Goal: Find contact information: Find contact information

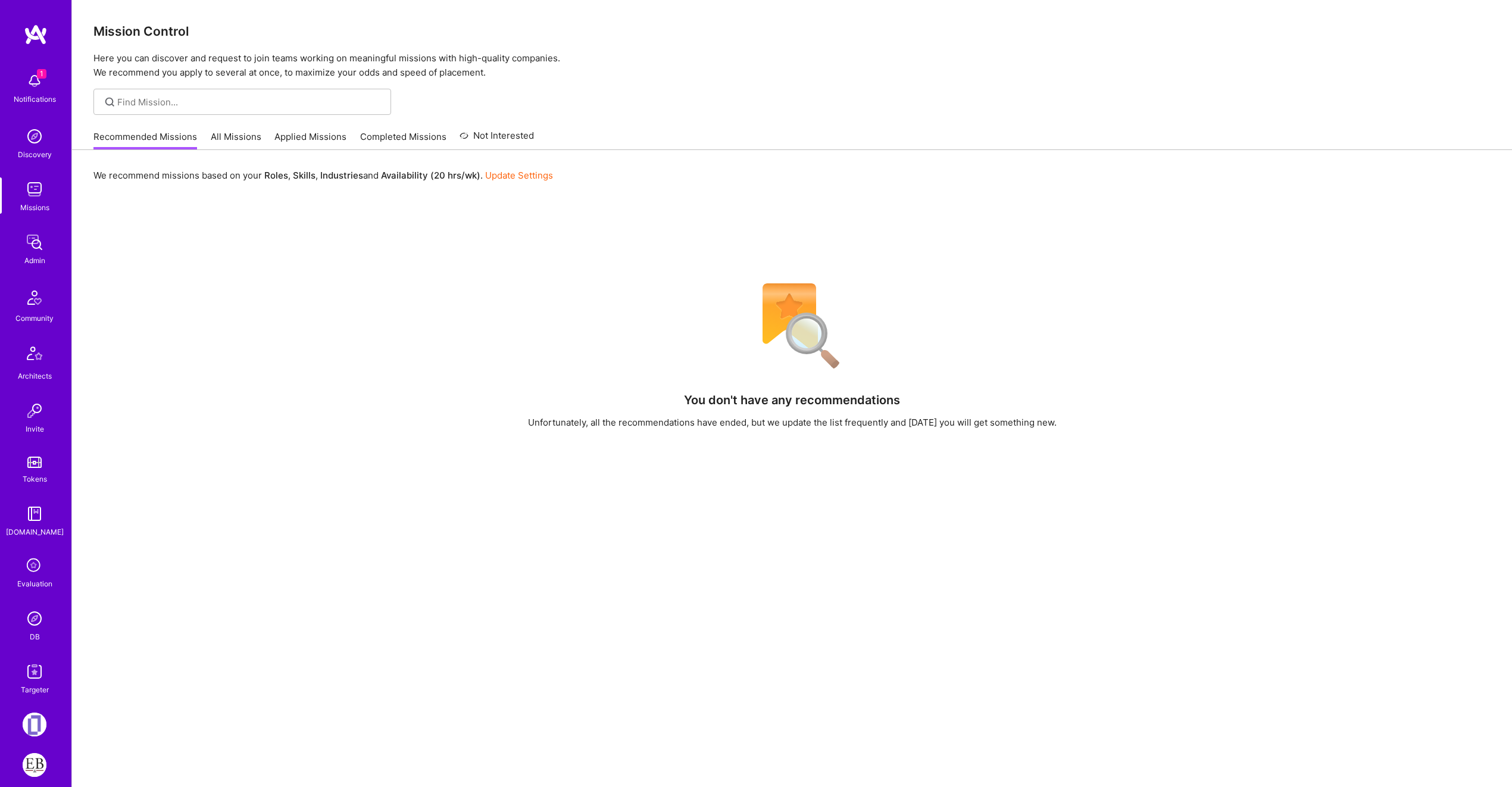
click at [24, 614] on img at bounding box center [35, 618] width 24 height 24
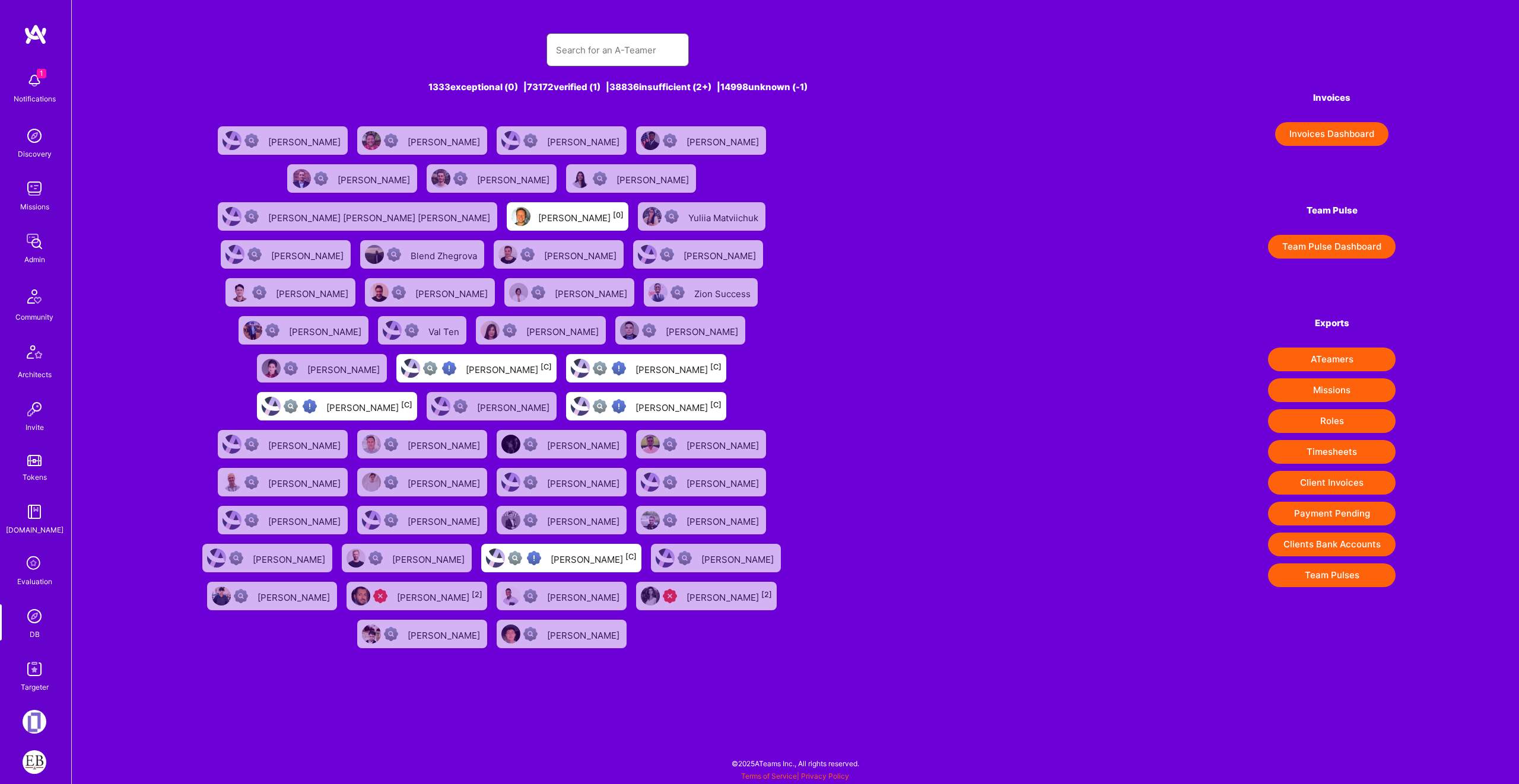
click at [613, 53] on input "text" at bounding box center [618, 51] width 124 height 31
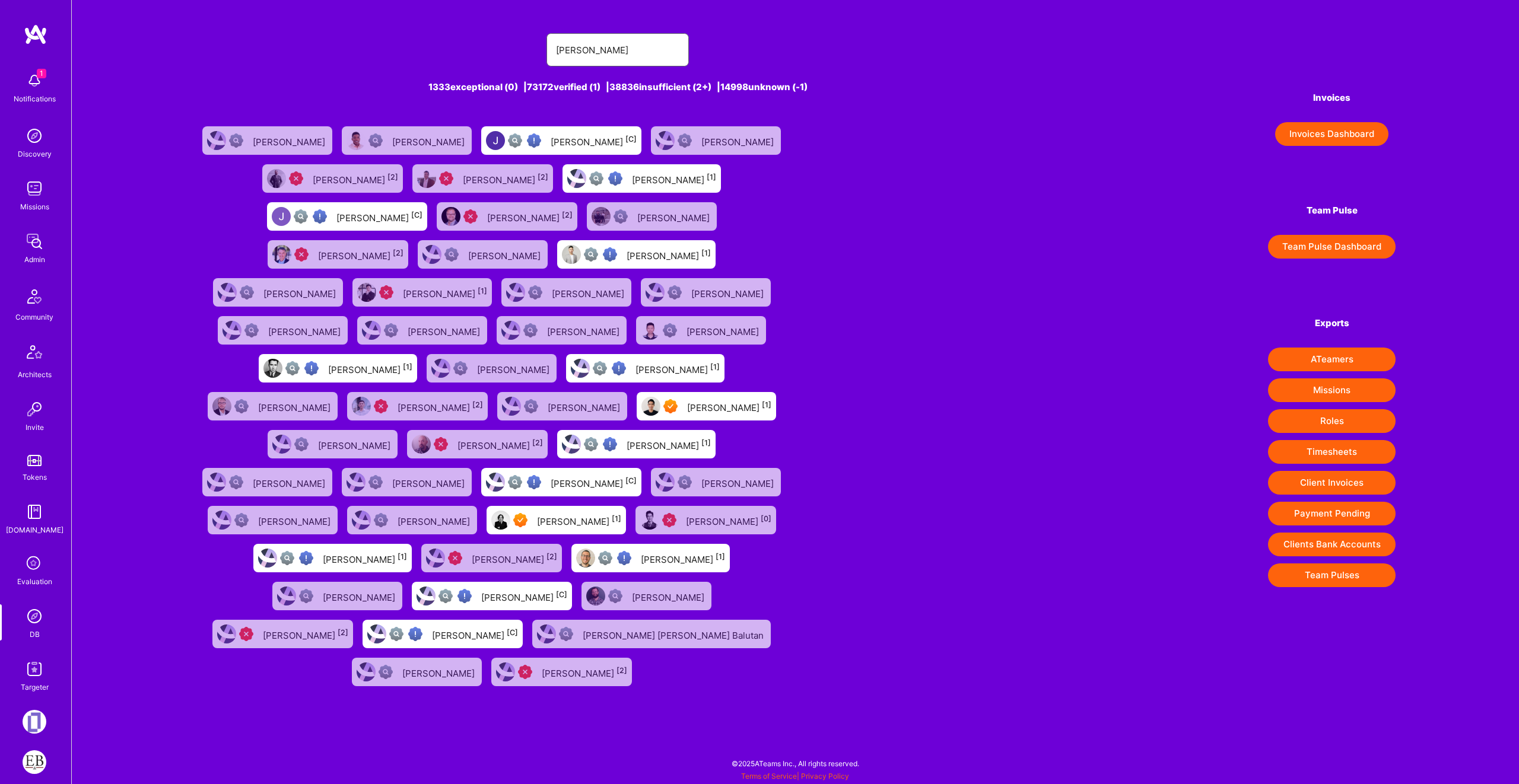
type input "[PERSON_NAME]"
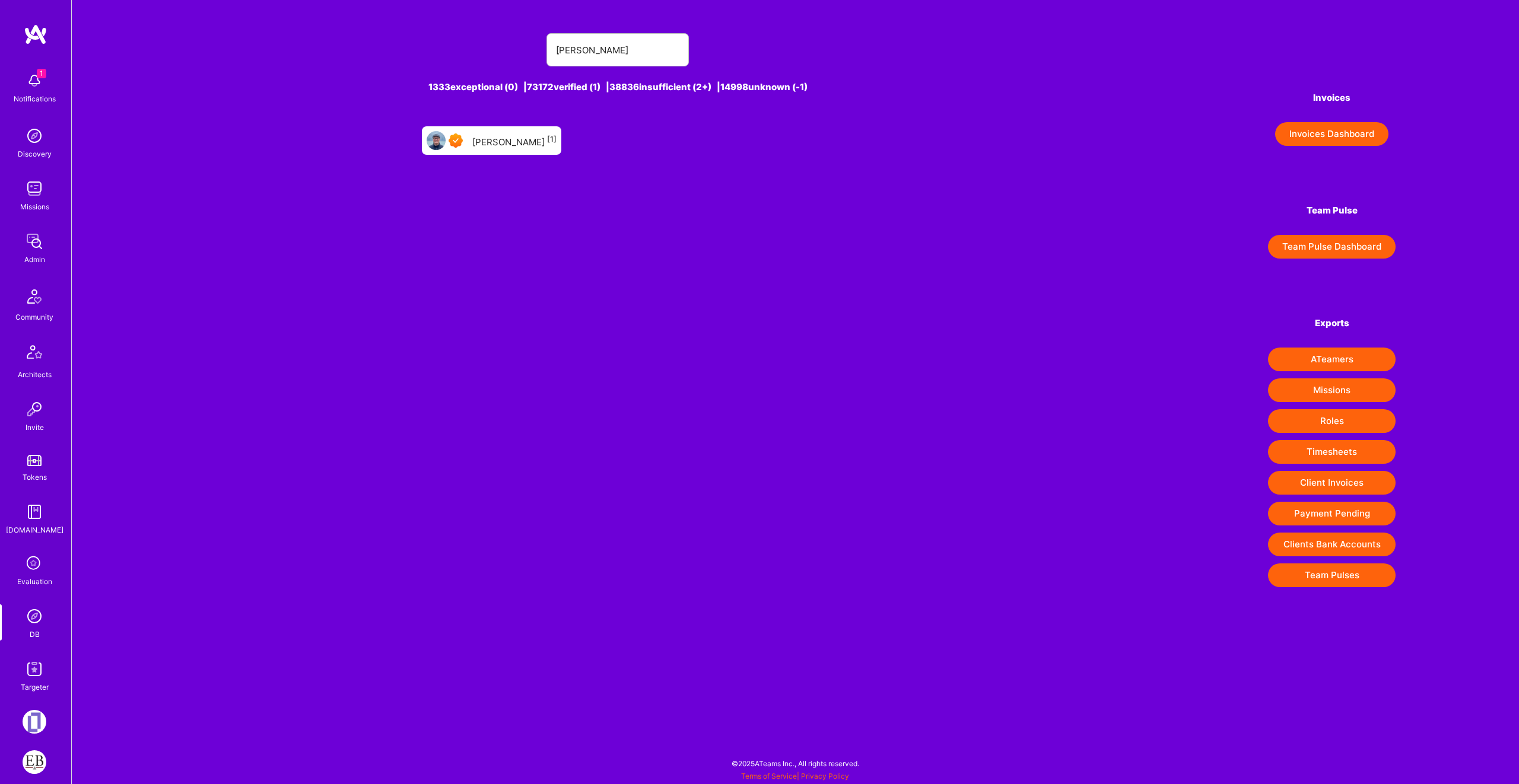
click at [476, 141] on div "[PERSON_NAME] [1]" at bounding box center [492, 140] width 140 height 28
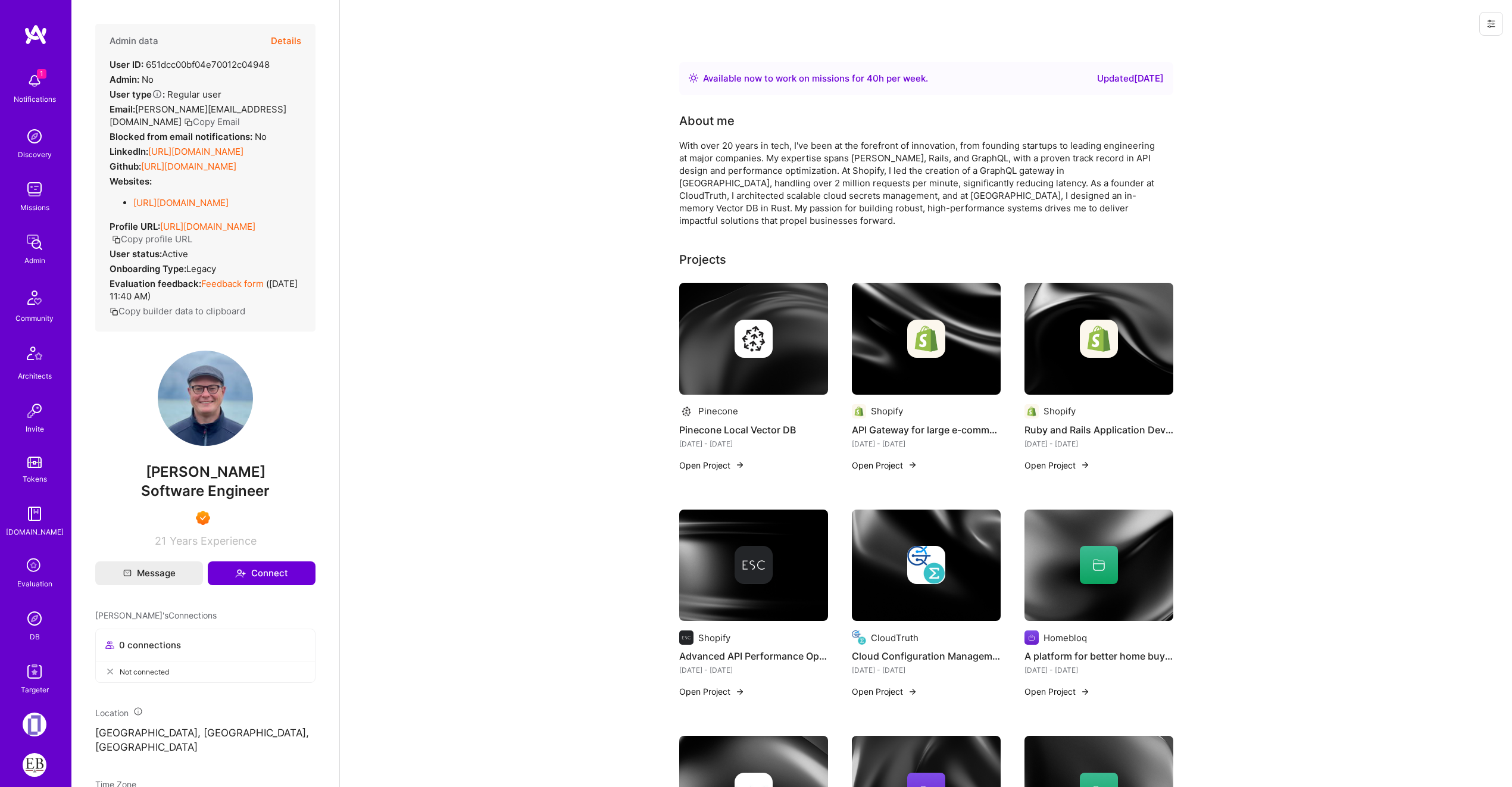
click at [240, 115] on button "Copy Email" at bounding box center [211, 122] width 56 height 13
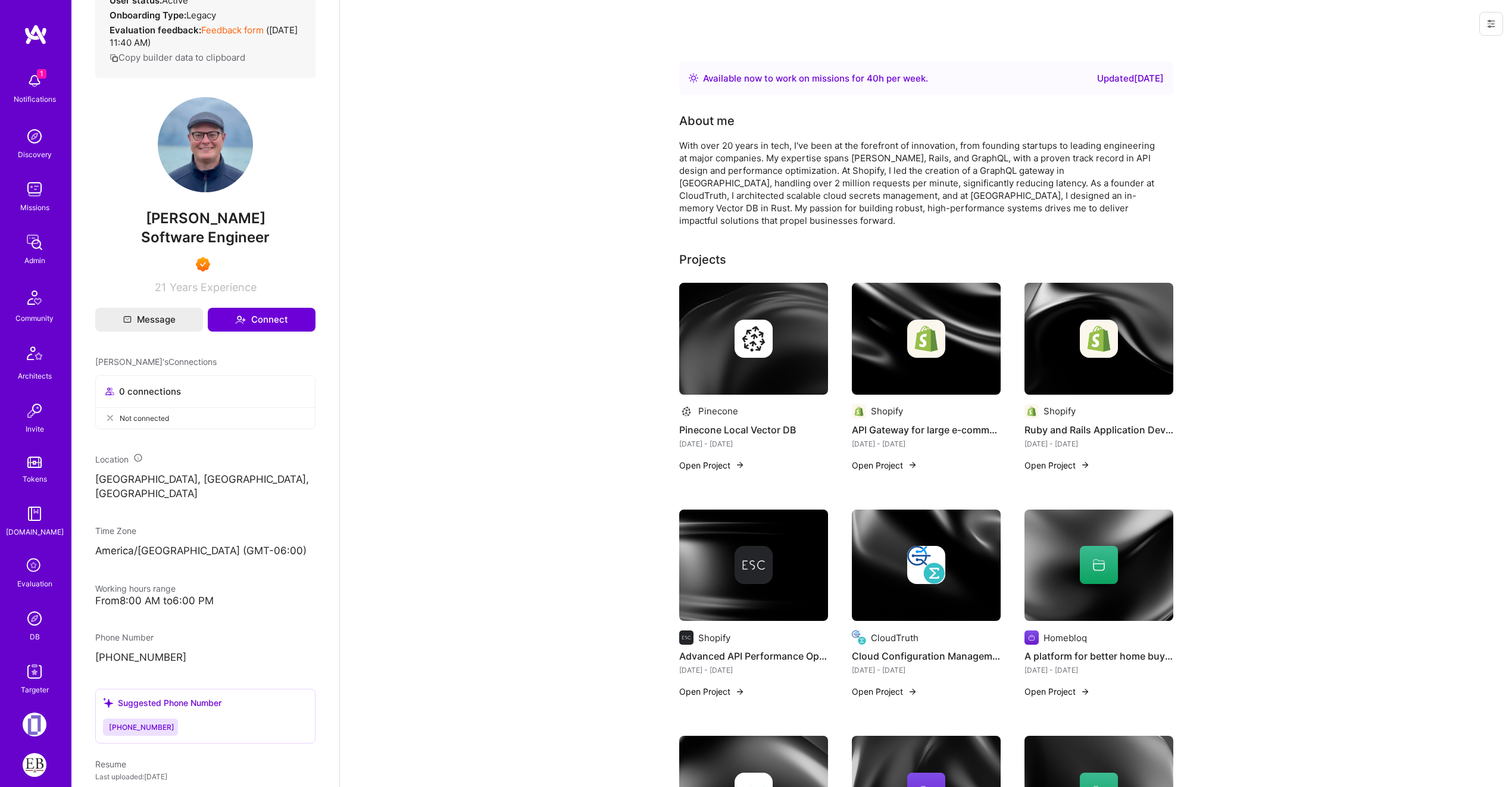
click at [247, 215] on span "[PERSON_NAME]" at bounding box center [205, 219] width 220 height 18
click at [250, 214] on span "[PERSON_NAME]" at bounding box center [205, 219] width 220 height 18
drag, startPoint x: 255, startPoint y: 213, endPoint x: 198, endPoint y: 219, distance: 57.3
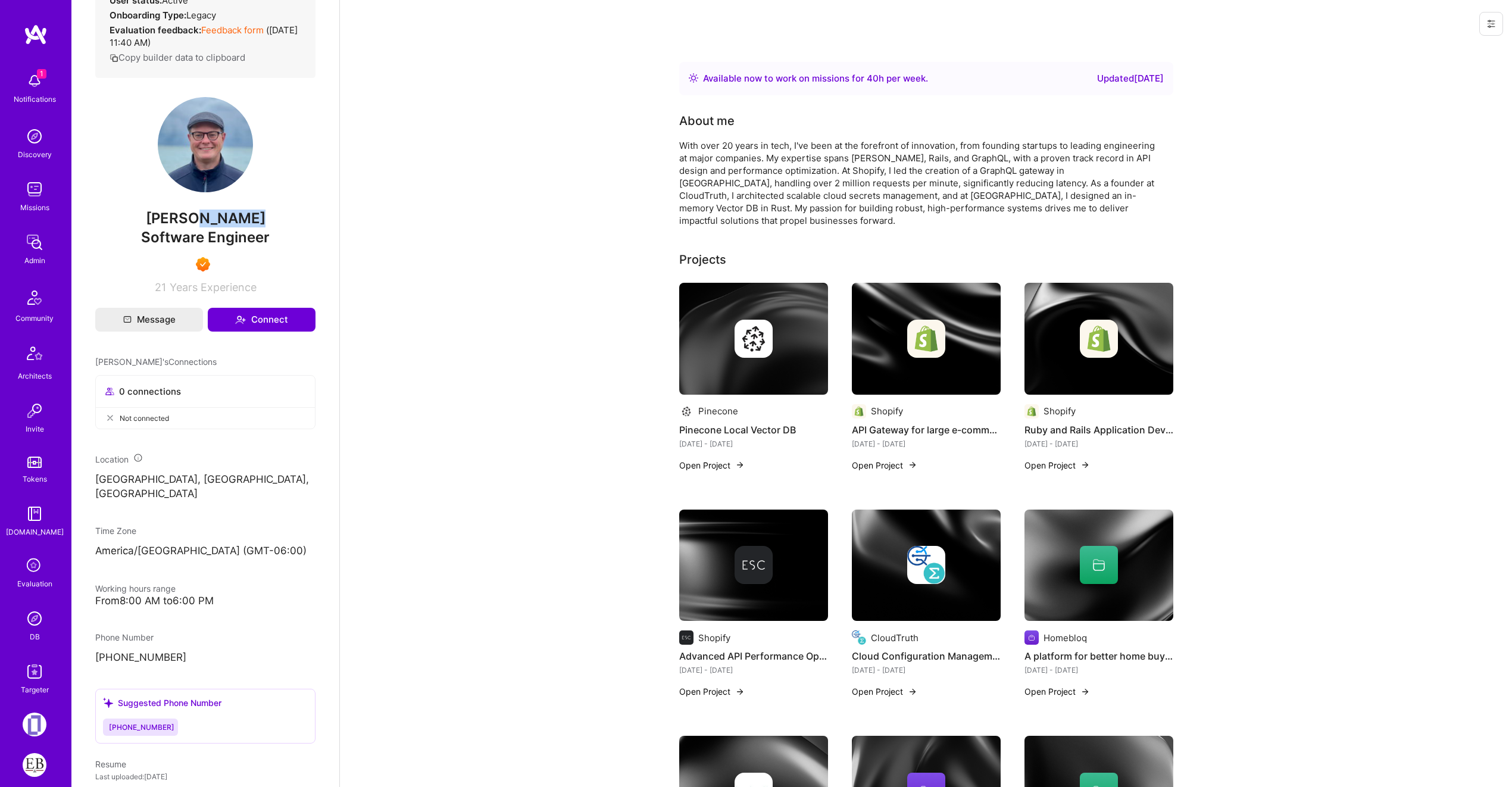
click at [198, 219] on span "[PERSON_NAME]" at bounding box center [205, 219] width 220 height 18
copy span "Haruska"
